Goal: Transaction & Acquisition: Purchase product/service

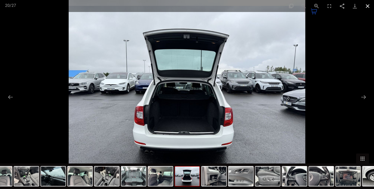
click at [366, 7] on button "Close gallery" at bounding box center [367, 6] width 13 height 12
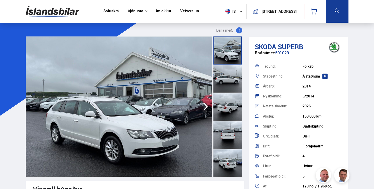
click at [49, 9] on img at bounding box center [53, 11] width 54 height 17
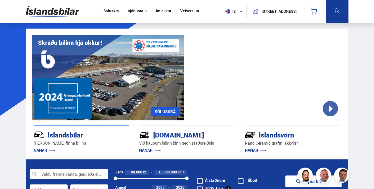
click at [104, 10] on link "Söluskrá" at bounding box center [110, 11] width 15 height 5
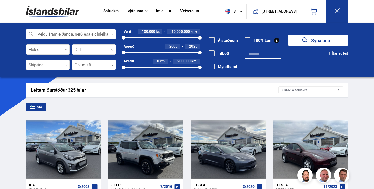
click at [216, 39] on label "Á staðnum" at bounding box center [223, 40] width 29 height 5
click at [298, 38] on icon "submit" at bounding box center [300, 40] width 7 height 7
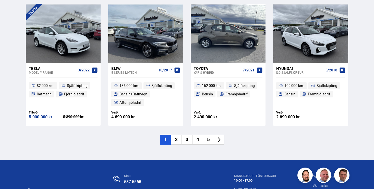
scroll to position [749, 0]
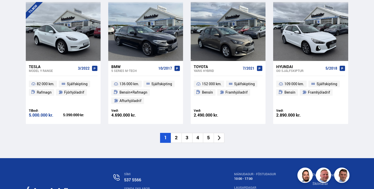
click at [178, 137] on li "2" at bounding box center [176, 138] width 11 height 10
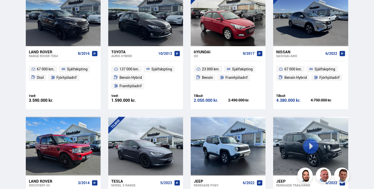
scroll to position [88, 0]
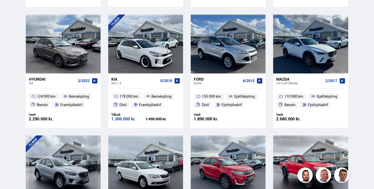
scroll to position [616, 0]
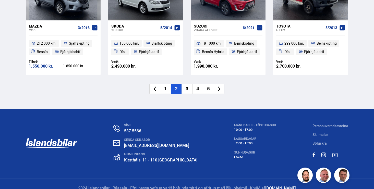
click at [187, 86] on li "3" at bounding box center [187, 89] width 11 height 10
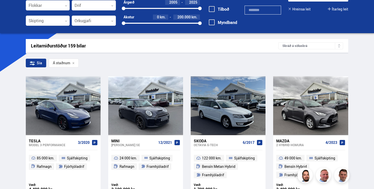
scroll to position [0, 0]
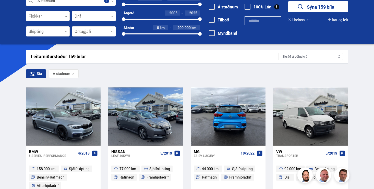
scroll to position [54, 0]
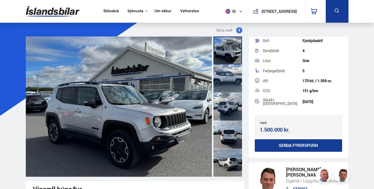
click at [137, 101] on img at bounding box center [119, 107] width 186 height 140
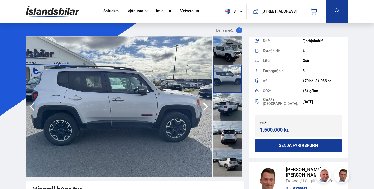
click at [136, 104] on img at bounding box center [119, 107] width 186 height 140
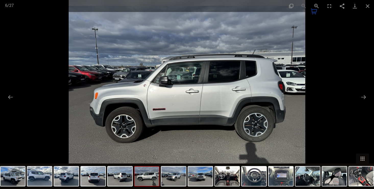
click at [209, 100] on img at bounding box center [187, 94] width 237 height 189
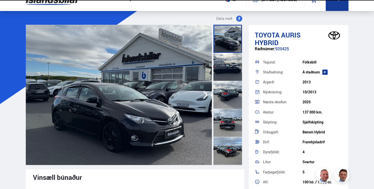
click at [131, 103] on img at bounding box center [119, 95] width 186 height 140
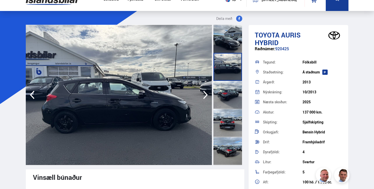
click at [100, 86] on img at bounding box center [119, 95] width 186 height 140
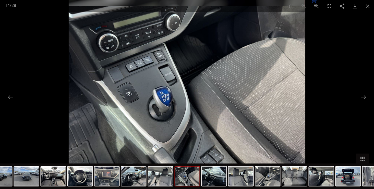
click at [369, 38] on div at bounding box center [187, 94] width 374 height 189
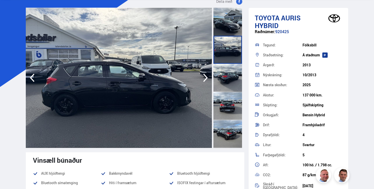
scroll to position [29, 0]
